Goal: Task Accomplishment & Management: Manage account settings

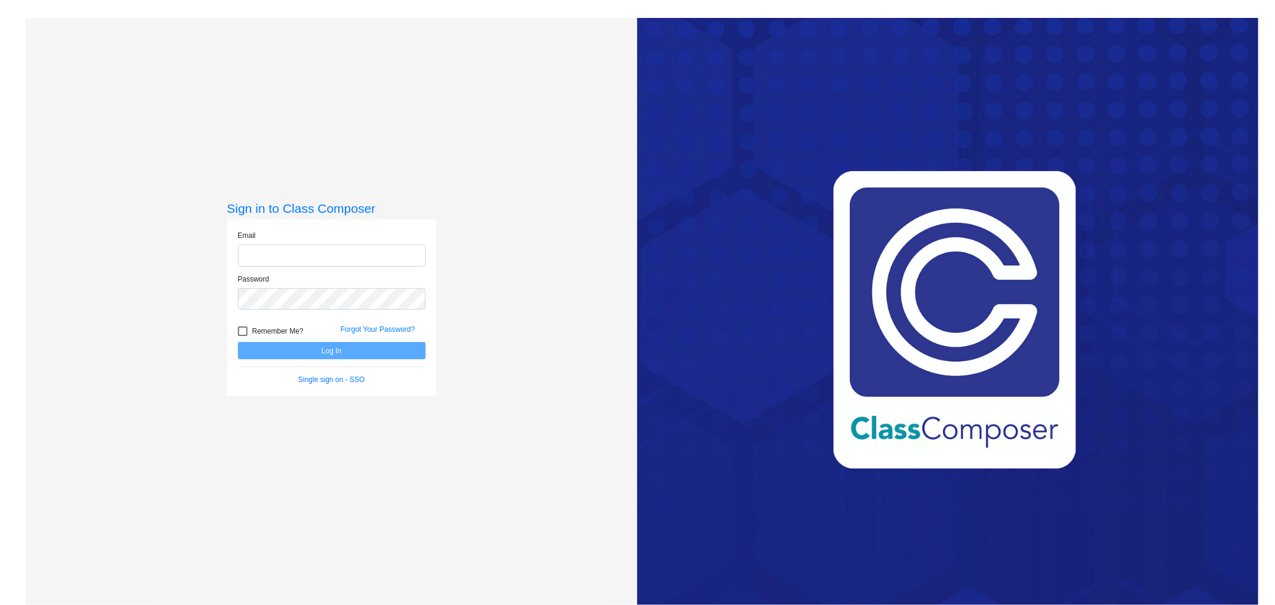
type input "[EMAIL_ADDRESS][DOMAIN_NAME]"
click at [326, 351] on button "Log In" at bounding box center [332, 350] width 188 height 17
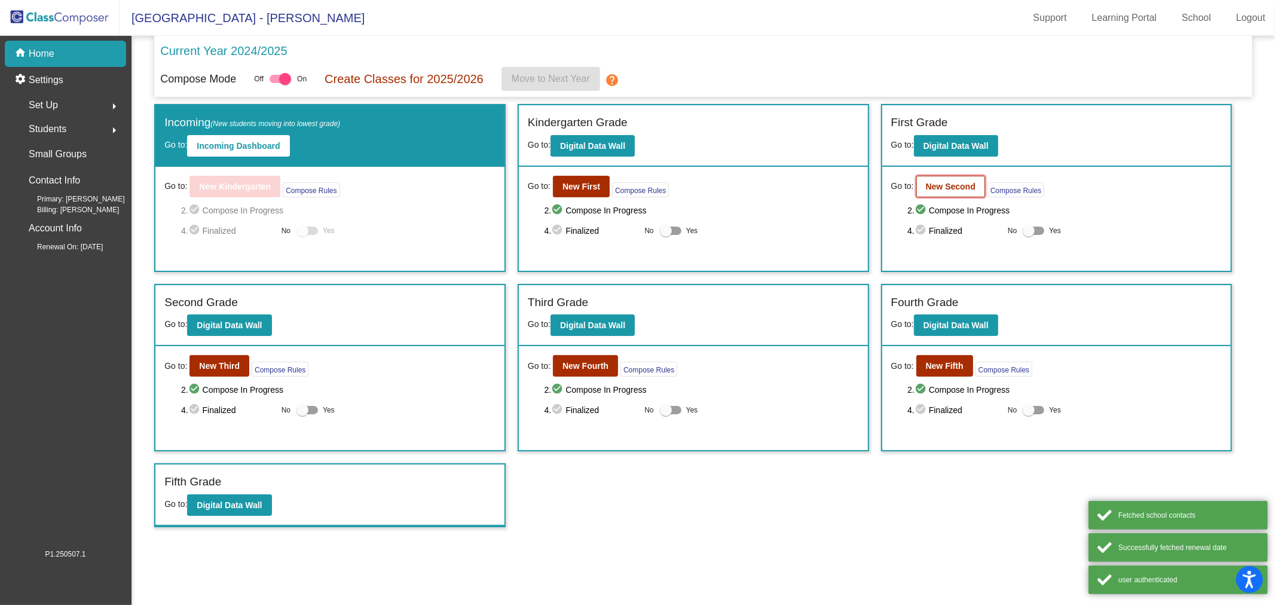
click at [946, 186] on b "New Second" at bounding box center [951, 187] width 50 height 10
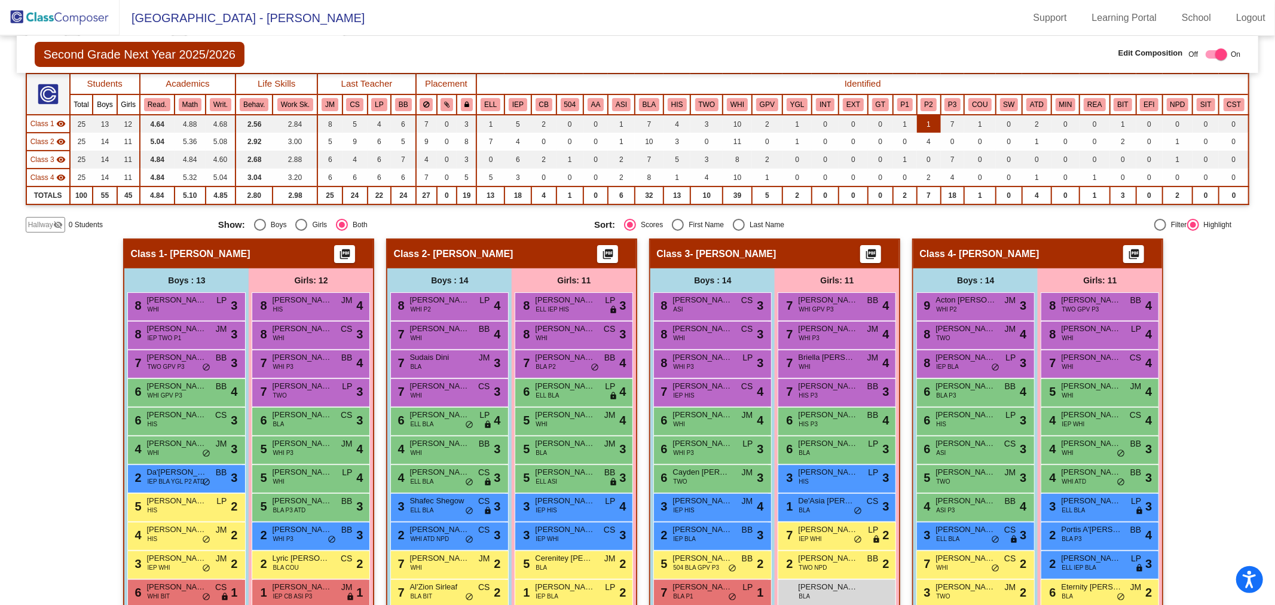
scroll to position [201, 0]
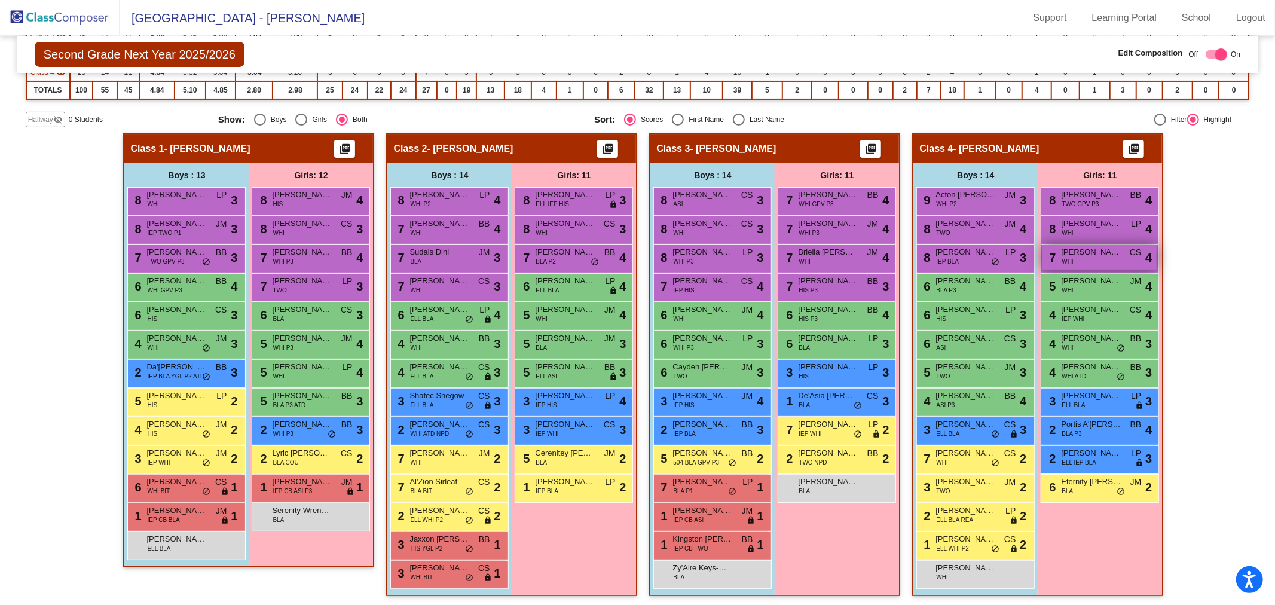
click at [1106, 258] on div "7 [PERSON_NAME] WHI CS lock do_not_disturb_alt 4" at bounding box center [1099, 257] width 114 height 24
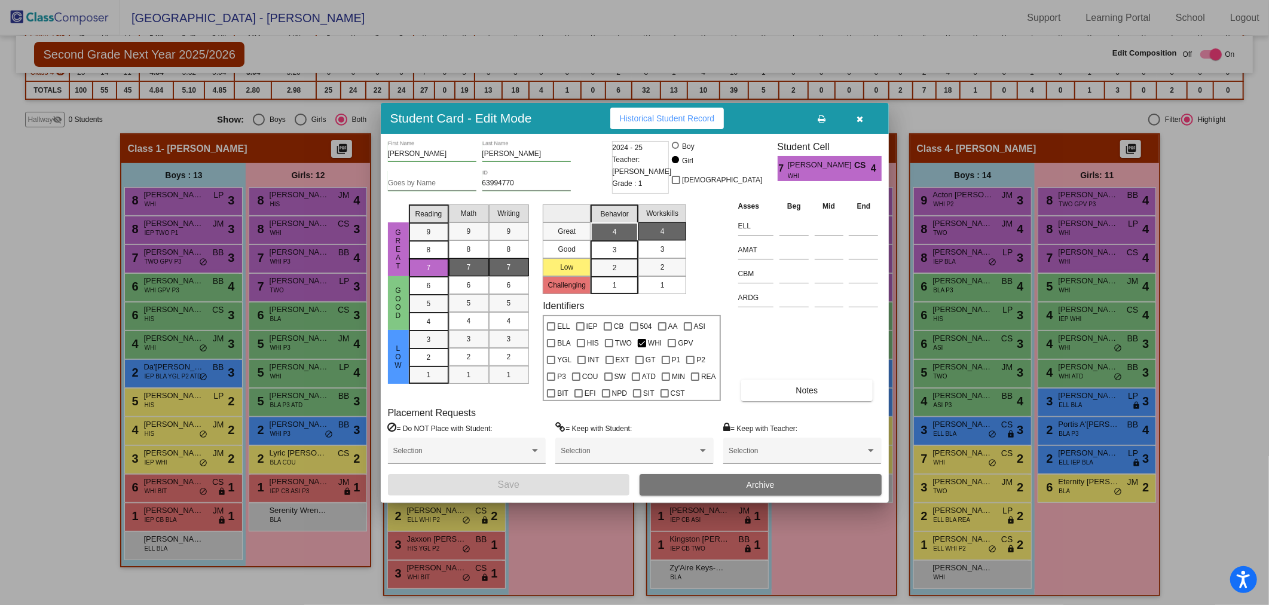
click at [689, 478] on button "Archive" at bounding box center [760, 485] width 242 height 22
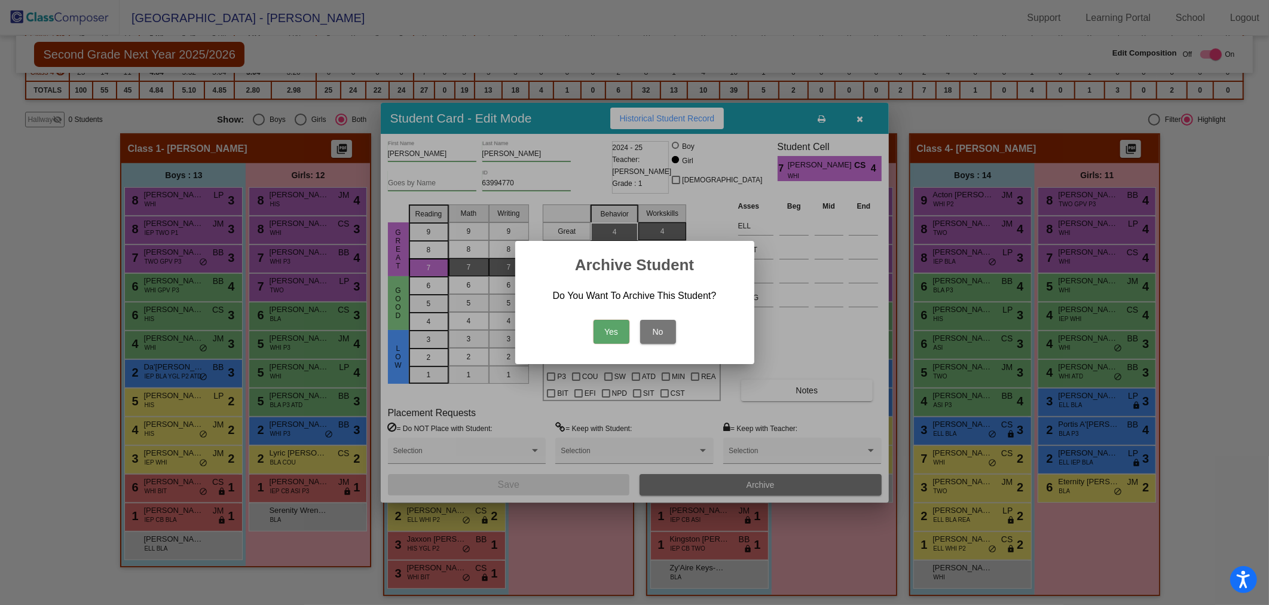
click at [616, 323] on button "Yes" at bounding box center [611, 332] width 36 height 24
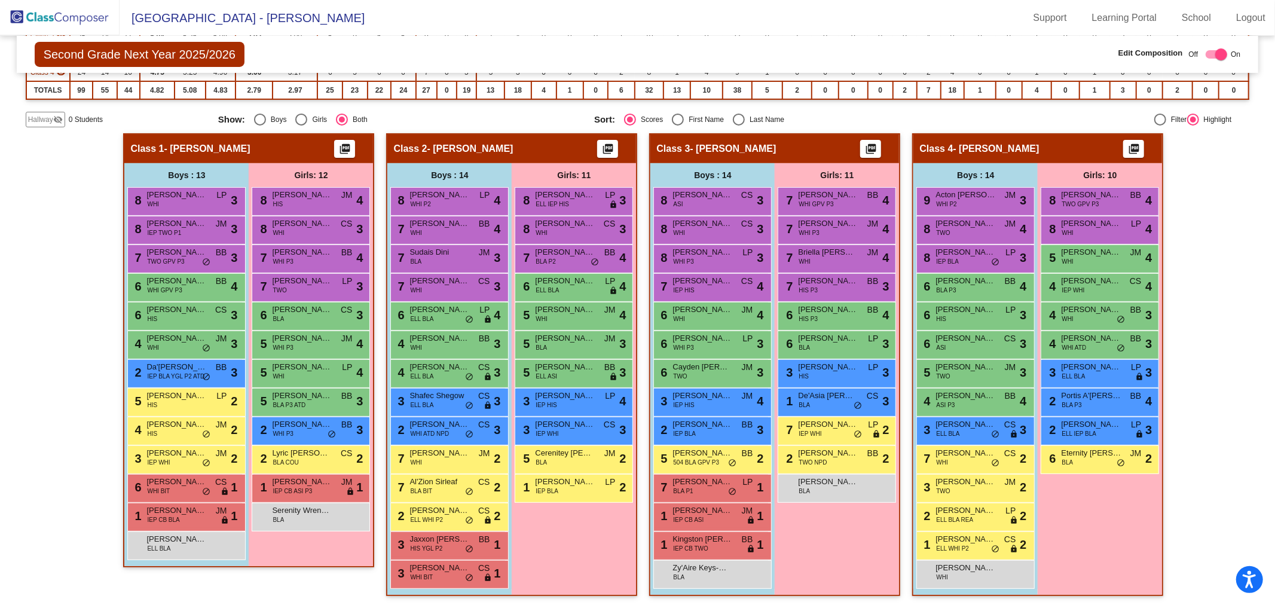
click at [87, 22] on img at bounding box center [60, 17] width 120 height 35
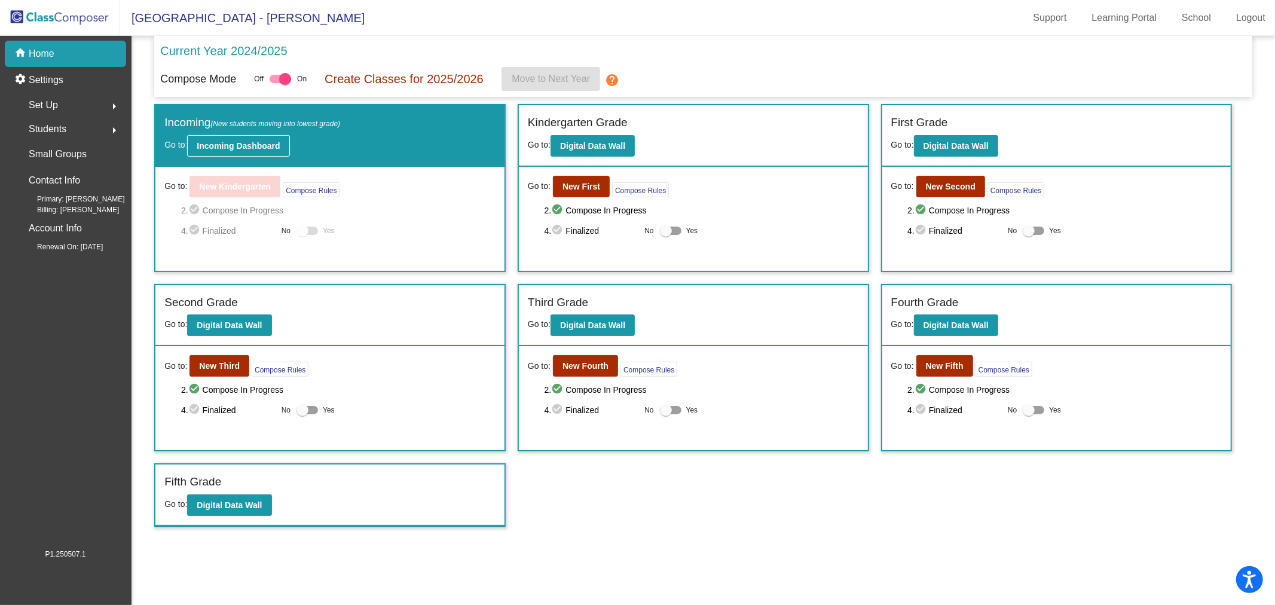
click at [261, 148] on b "Incoming Dashboard" at bounding box center [238, 146] width 83 height 10
